Goal: Transaction & Acquisition: Purchase product/service

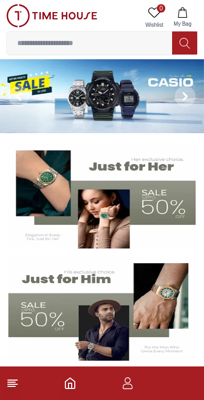
click at [119, 293] on img at bounding box center [102, 309] width 188 height 104
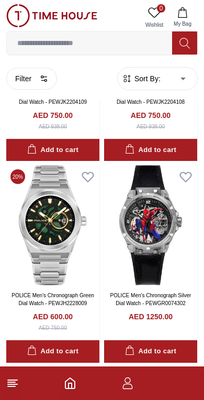
scroll to position [1369, 0]
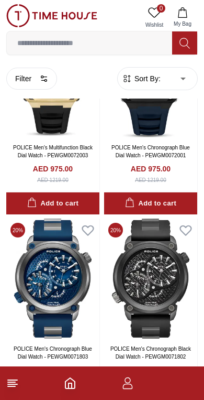
scroll to position [2115, 0]
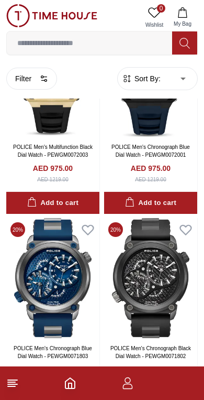
click at [180, 81] on body "100% Genuine products with International Warranty Shop From [GEOGRAPHIC_DATA] |…" at bounding box center [102, 4] width 204 height 4239
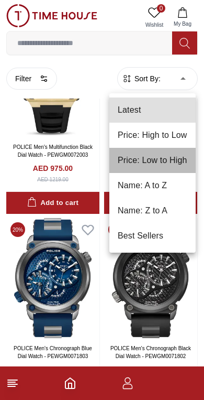
click at [187, 163] on li "Price: Low to High" at bounding box center [153, 160] width 86 height 25
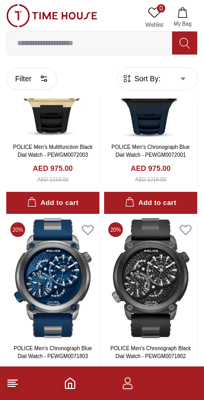
type input "*"
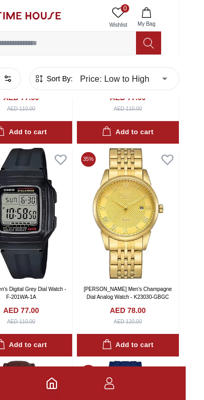
scroll to position [1681, 18]
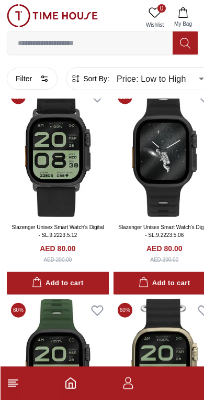
scroll to position [2596, 0]
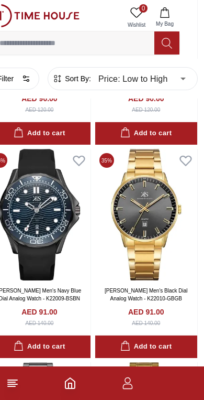
scroll to position [4450, 18]
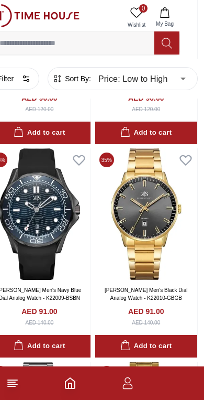
click at [58, 250] on img at bounding box center [39, 214] width 102 height 132
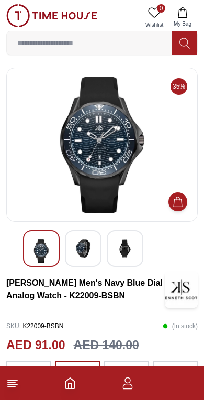
click at [85, 250] on img at bounding box center [83, 248] width 19 height 19
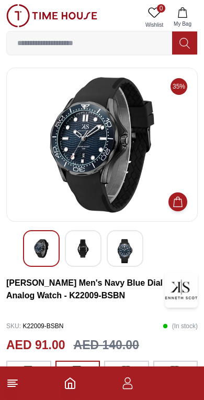
click at [132, 256] on img at bounding box center [125, 251] width 19 height 24
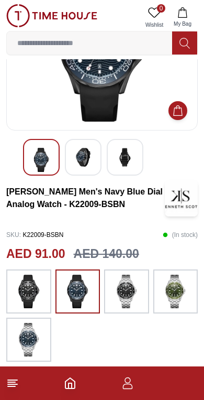
scroll to position [92, 0]
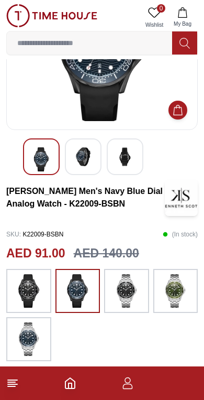
click at [38, 297] on img at bounding box center [29, 291] width 26 height 34
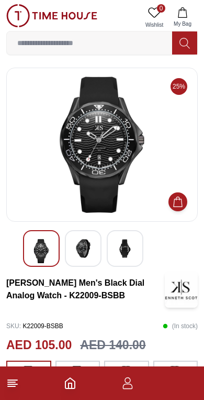
click at [127, 252] on img at bounding box center [125, 248] width 19 height 19
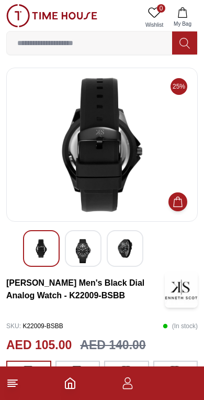
click at [84, 250] on img at bounding box center [83, 251] width 19 height 24
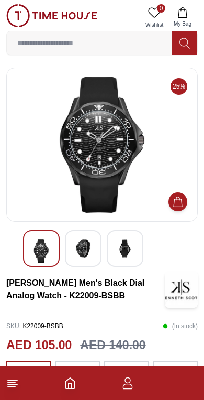
click at [50, 245] on img at bounding box center [41, 251] width 19 height 24
click at [69, 386] on polyline "Home" at bounding box center [70, 385] width 3 height 5
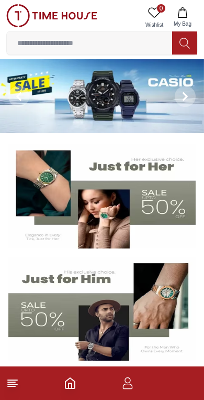
click at [112, 318] on img at bounding box center [102, 309] width 188 height 104
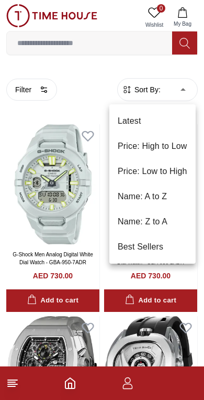
click at [173, 174] on li "Price: Low to High" at bounding box center [153, 171] width 86 height 25
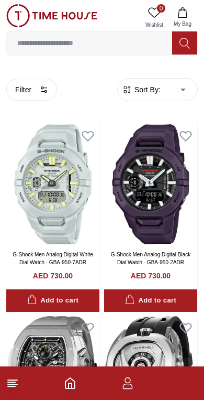
type input "*"
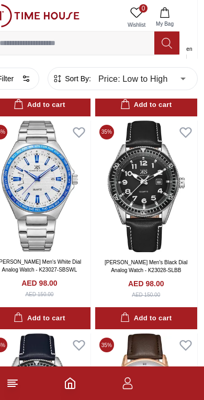
scroll to position [5758, 18]
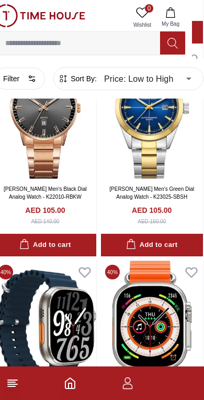
scroll to position [7750, 12]
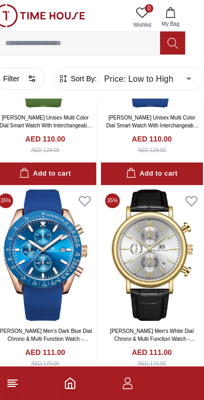
scroll to position [8671, 12]
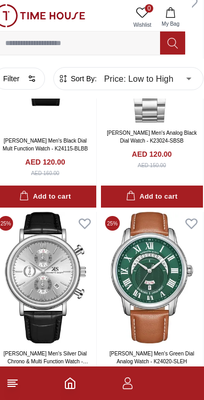
scroll to position [12284, 12]
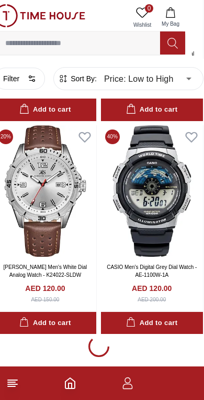
scroll to position [12578, 12]
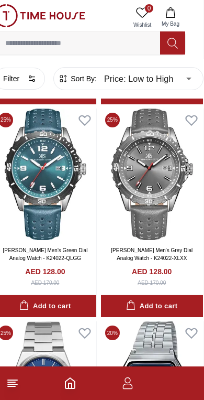
scroll to position [15577, 12]
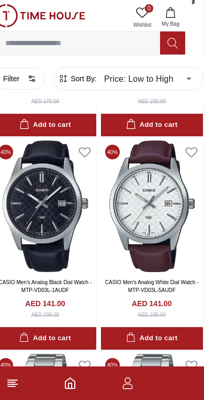
scroll to position [18528, 12]
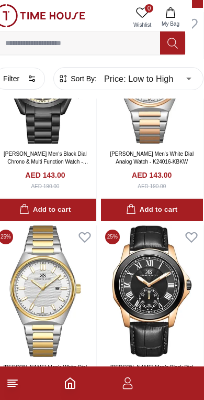
scroll to position [19295, 12]
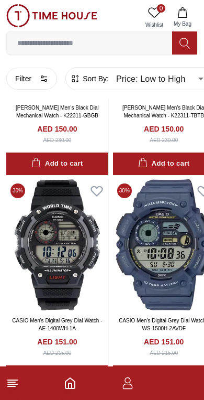
scroll to position [22163, 2]
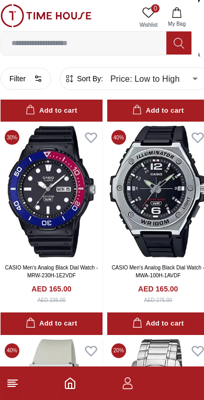
scroll to position [26015, 6]
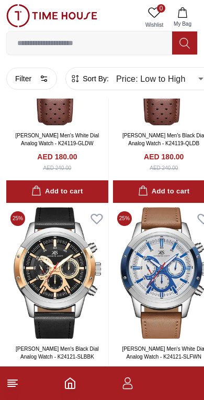
scroll to position [29122, 0]
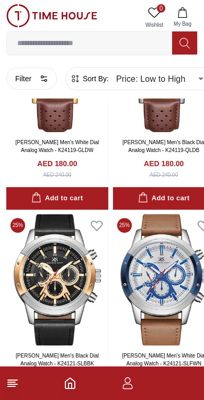
click at [72, 256] on img at bounding box center [57, 280] width 102 height 132
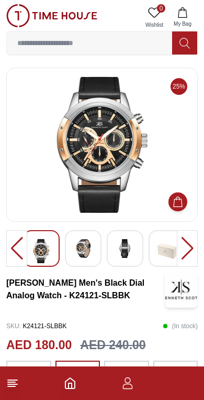
click at [80, 247] on img at bounding box center [83, 248] width 19 height 19
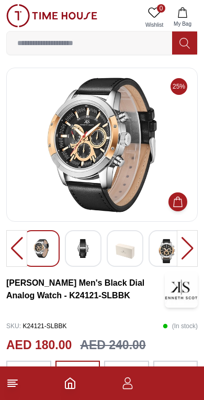
click at [91, 247] on img at bounding box center [83, 248] width 19 height 19
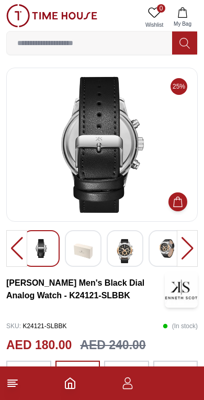
click at [13, 253] on div at bounding box center [16, 248] width 21 height 37
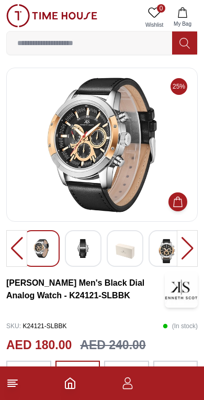
click at [17, 247] on div at bounding box center [16, 248] width 21 height 37
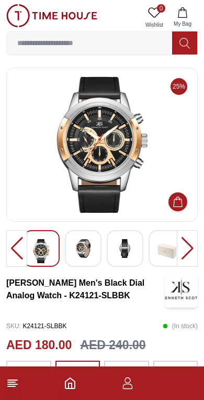
click at [18, 380] on icon at bounding box center [12, 383] width 13 height 13
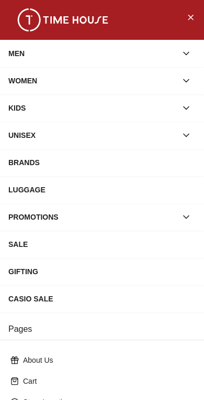
click at [190, 54] on icon "button" at bounding box center [186, 53] width 10 height 10
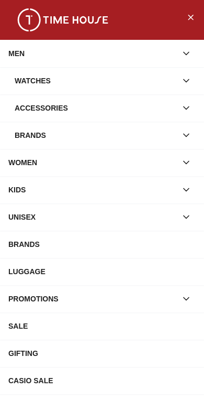
click at [195, 135] on button "button" at bounding box center [186, 135] width 19 height 19
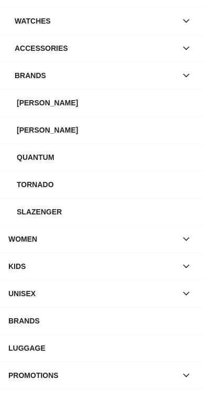
scroll to position [53, 0]
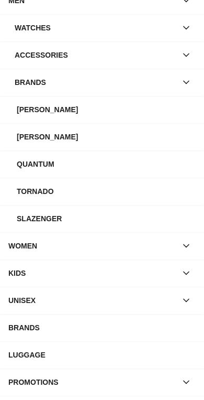
click at [44, 192] on div "Tornado" at bounding box center [106, 191] width 179 height 19
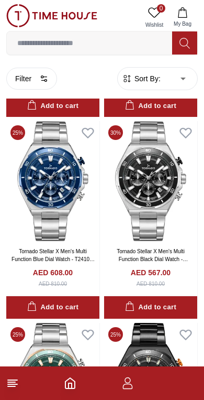
scroll to position [1891, 0]
